Goal: Navigation & Orientation: Find specific page/section

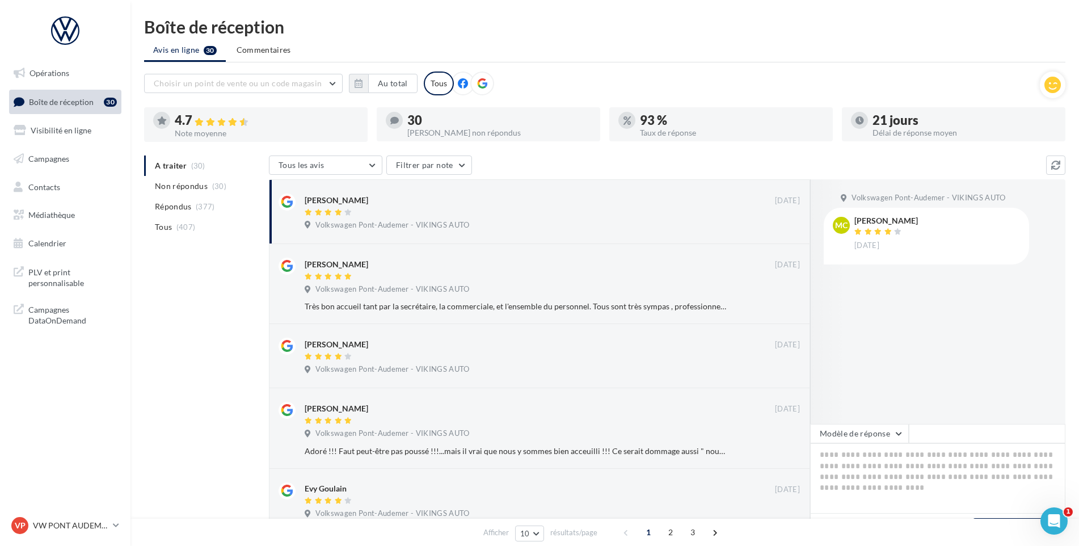
click at [103, 513] on nav "Opérations Boîte de réception 30 Visibilité en ligne Campagnes Contacts Médiath…" at bounding box center [65, 273] width 130 height 546
click at [97, 522] on p "VW PONT AUDEMER" at bounding box center [70, 525] width 75 height 11
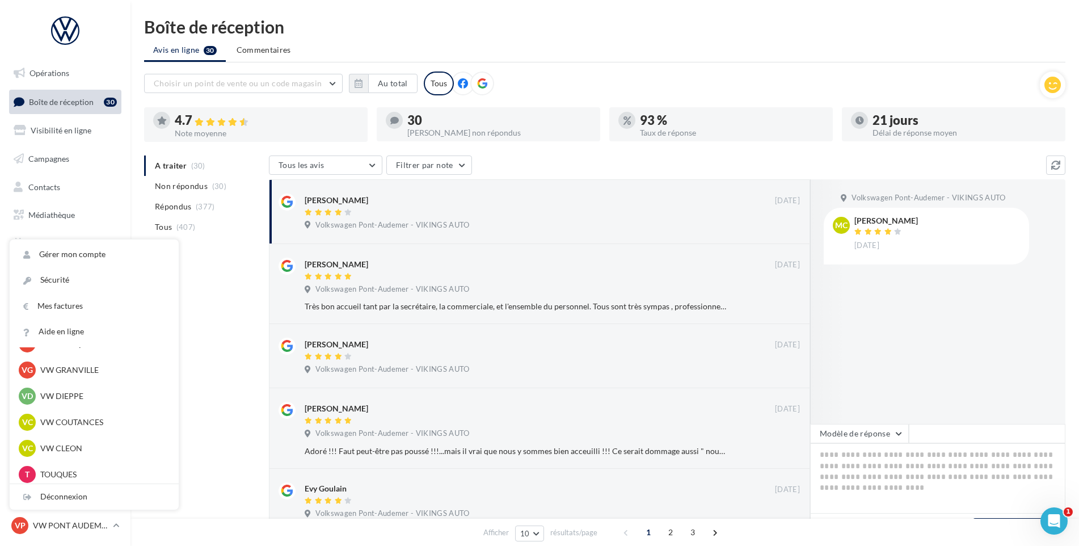
scroll to position [284, 0]
click at [93, 394] on p "VW DIEPPE" at bounding box center [102, 395] width 125 height 11
